Goal: Check status: Check status

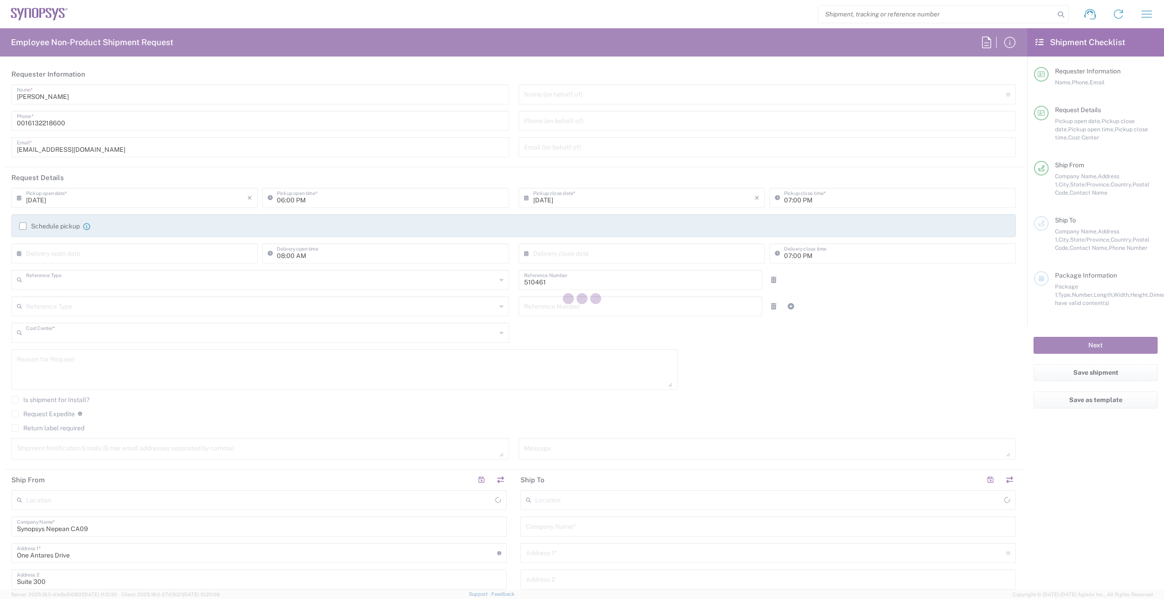
type input "Department"
type input "CA02, SG, MSIP2, R&D 510461"
type input "[GEOGRAPHIC_DATA]"
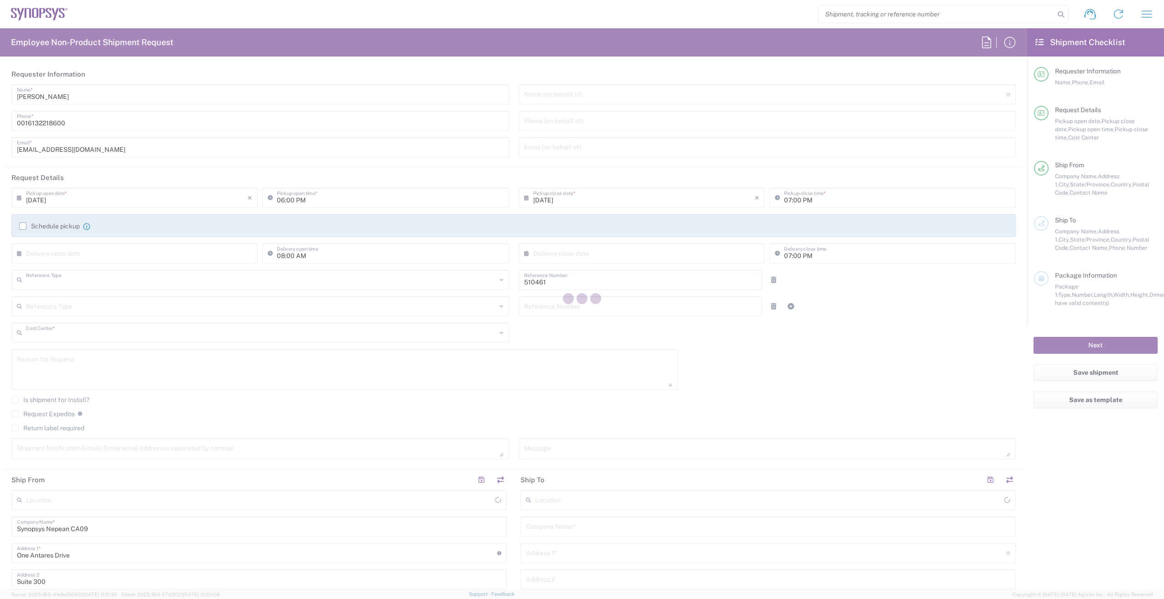
type input "Delivered at Place"
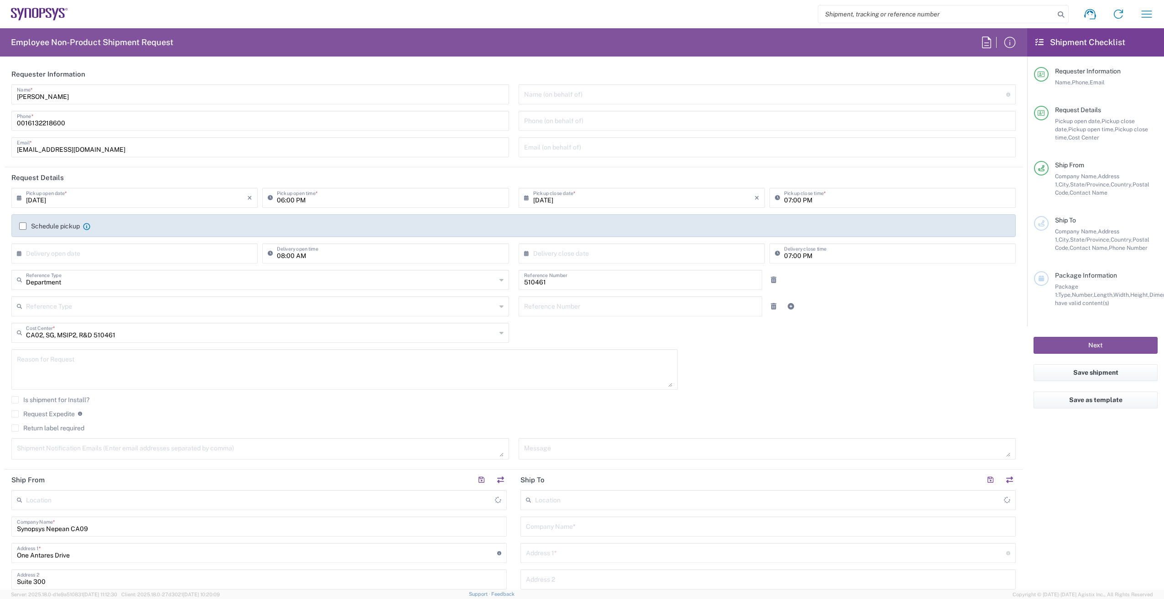
type input "Nepean CA09"
click at [937, 16] on input "search" at bounding box center [936, 13] width 236 height 17
click at [883, 13] on input "search" at bounding box center [936, 13] width 236 height 17
type input "56779047"
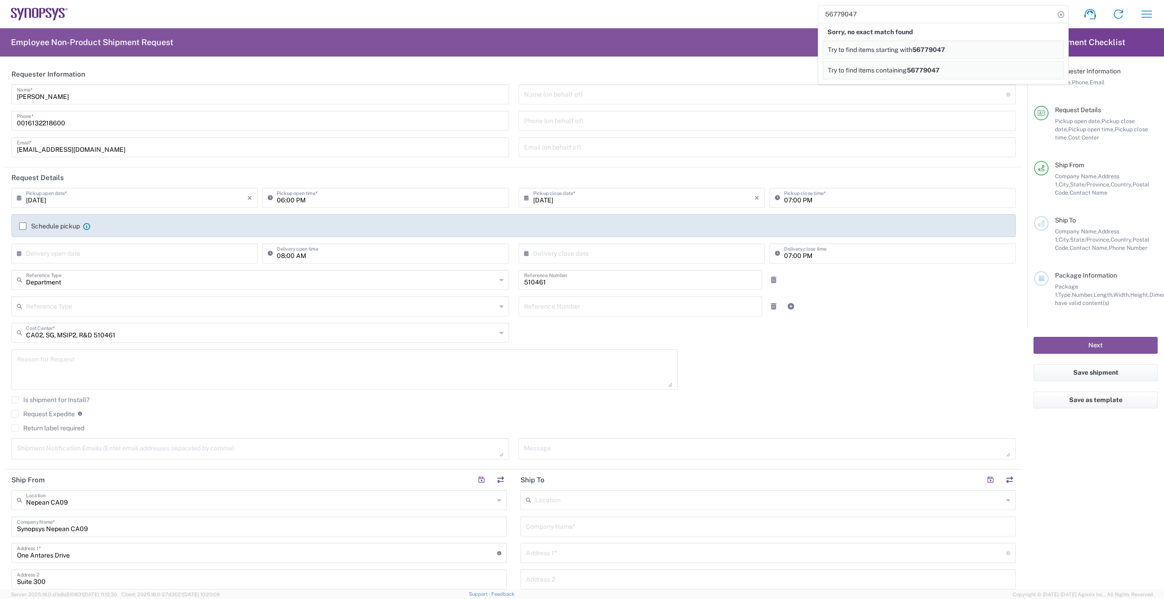
drag, startPoint x: 746, startPoint y: 21, endPoint x: 783, endPoint y: 17, distance: 37.5
click at [746, 21] on div "56779047 Sorry, no exact match found Try to find items starting with 56779047 T…" at bounding box center [614, 14] width 1093 height 22
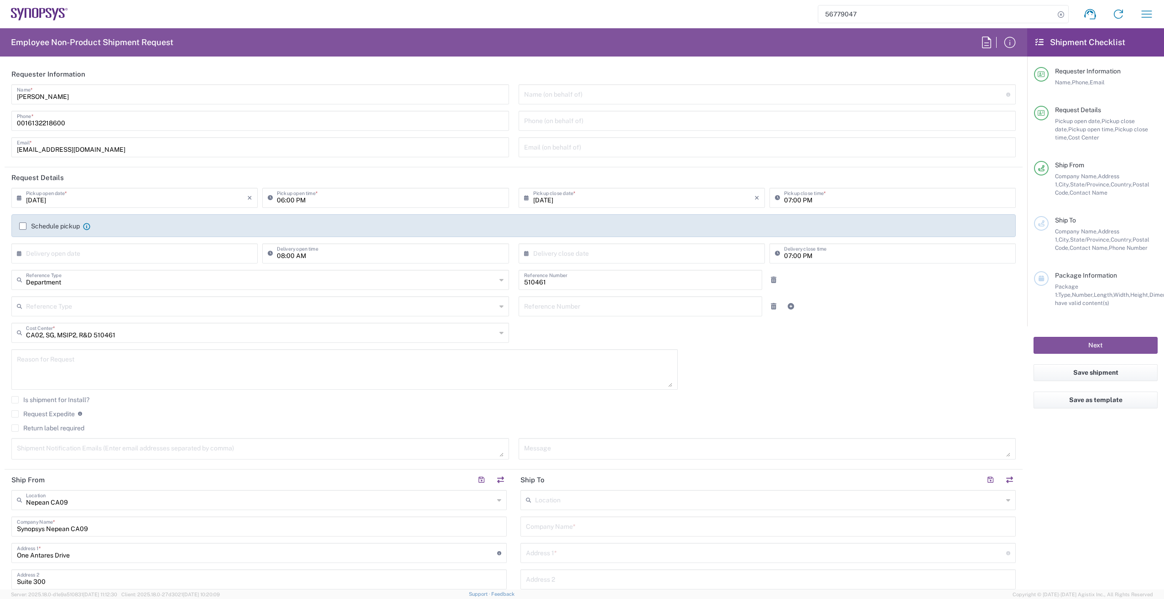
drag, startPoint x: 860, startPoint y: 16, endPoint x: 823, endPoint y: 14, distance: 37.0
click at [823, 14] on input "56779047" at bounding box center [936, 13] width 236 height 17
click at [894, 15] on input "search" at bounding box center [936, 13] width 236 height 17
paste input "393070901849"
type input "393070901849"
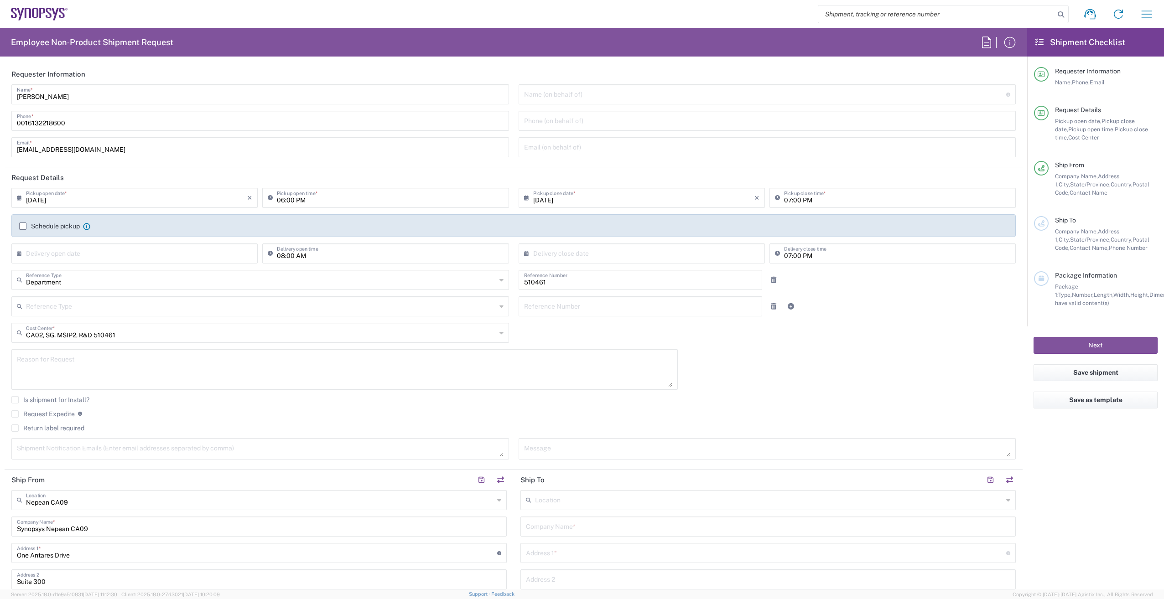
click at [1061, 15] on icon at bounding box center [1060, 14] width 13 height 13
drag, startPoint x: 1054, startPoint y: 11, endPoint x: 1010, endPoint y: 18, distance: 44.3
click at [1010, 18] on input "search" at bounding box center [936, 13] width 236 height 17
paste input "393070901849"
type input "393070901849"
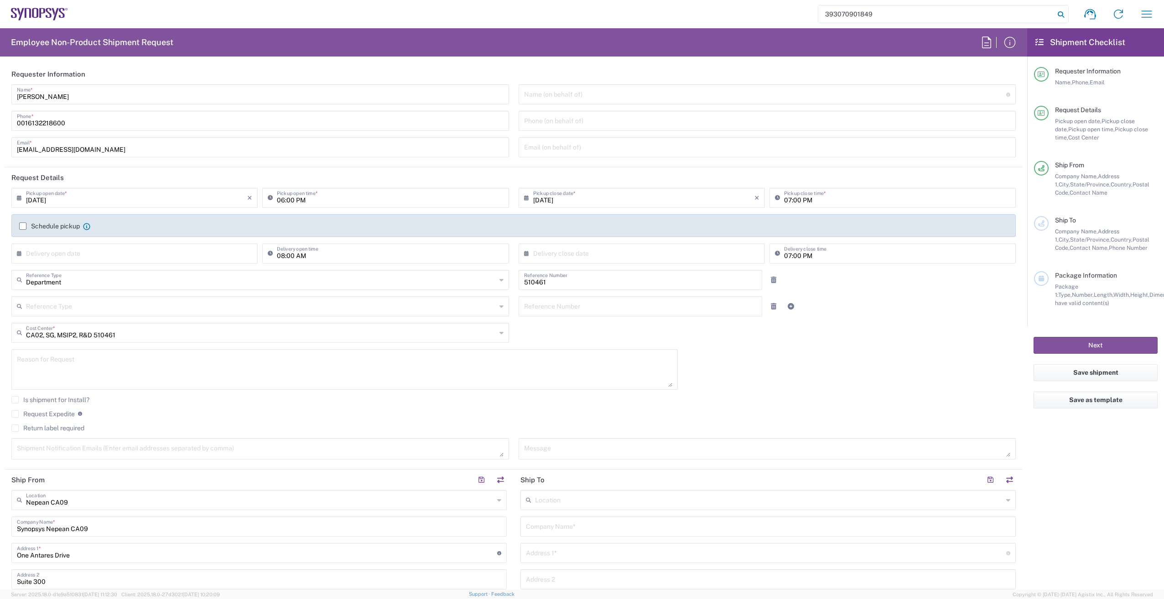
click at [1057, 16] on icon at bounding box center [1060, 14] width 13 height 13
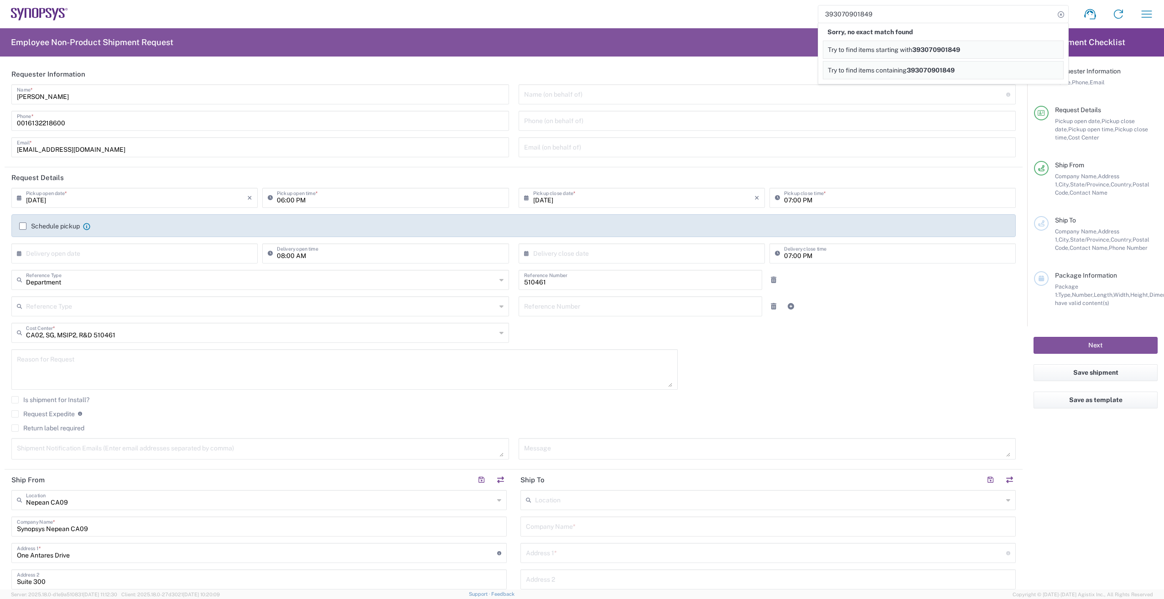
click at [940, 50] on span "393070901849" at bounding box center [936, 49] width 48 height 7
click at [953, 76] on link "Try to find items containing 393070901849" at bounding box center [943, 70] width 241 height 18
click at [1150, 18] on icon "button" at bounding box center [1146, 14] width 15 height 15
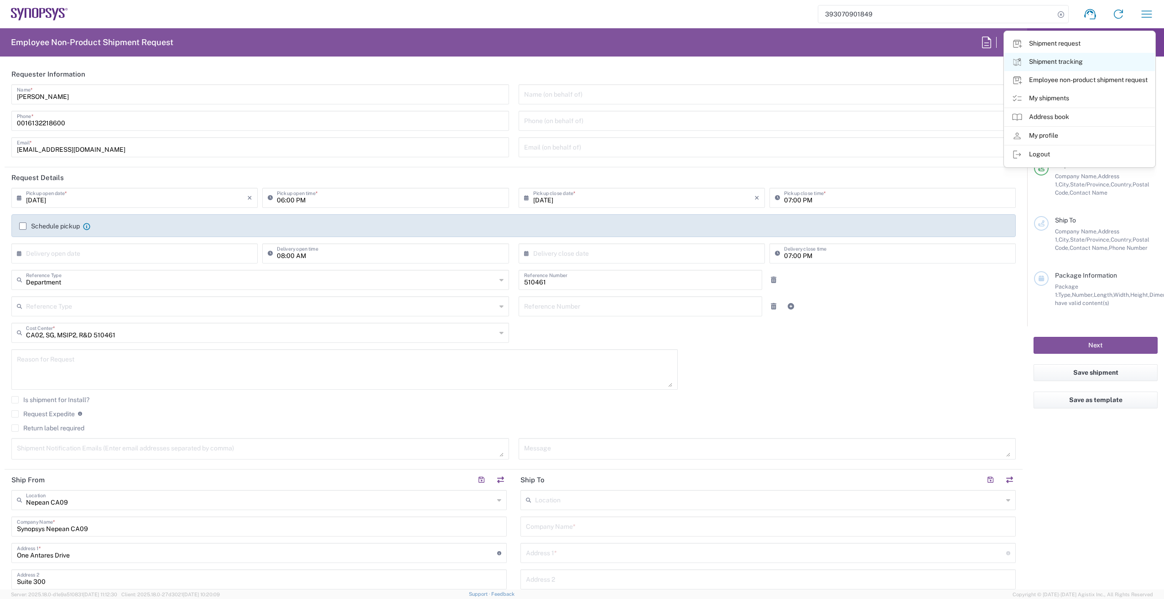
click at [1073, 61] on link "Shipment tracking" at bounding box center [1079, 62] width 150 height 18
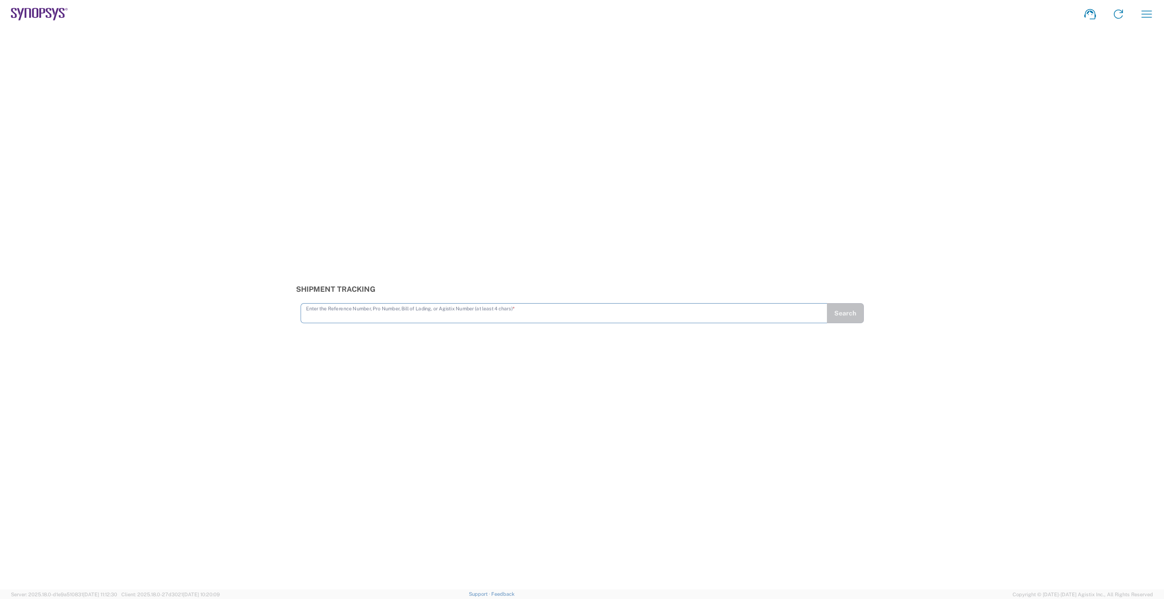
click at [430, 313] on input "text" at bounding box center [564, 313] width 516 height 16
type input "393070901849"
click at [847, 314] on button "Search" at bounding box center [845, 313] width 37 height 20
